Goal: Find specific page/section: Find specific page/section

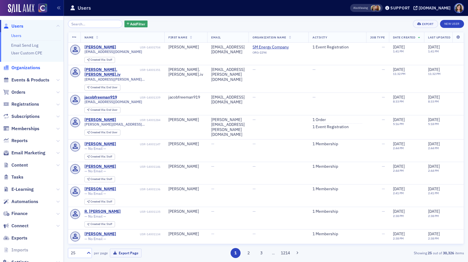
click at [24, 67] on span "Organizations" at bounding box center [25, 68] width 29 height 6
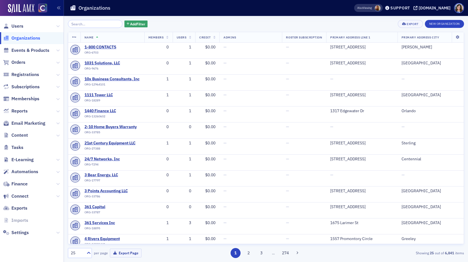
click at [83, 25] on input "search" at bounding box center [95, 24] width 54 height 8
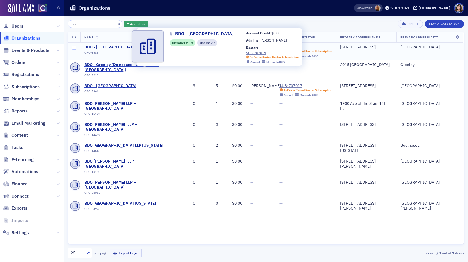
type input "bdo"
click at [98, 48] on span "BDO - [GEOGRAPHIC_DATA]" at bounding box center [110, 47] width 52 height 5
select select "US"
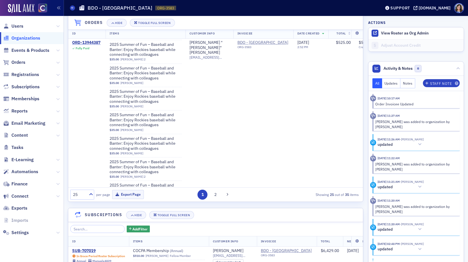
scroll to position [46, 0]
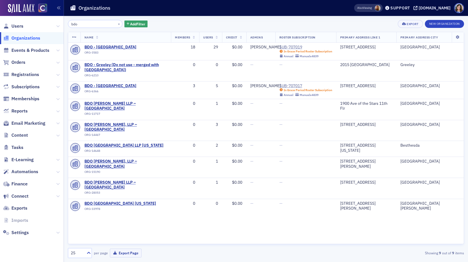
drag, startPoint x: 86, startPoint y: 23, endPoint x: 65, endPoint y: 23, distance: 21.4
click at [65, 23] on div "bdo × Add Filter Export New Organization Name Members Users Credit Admins Roste…" at bounding box center [266, 139] width 404 height 246
